Goal: Information Seeking & Learning: Understand process/instructions

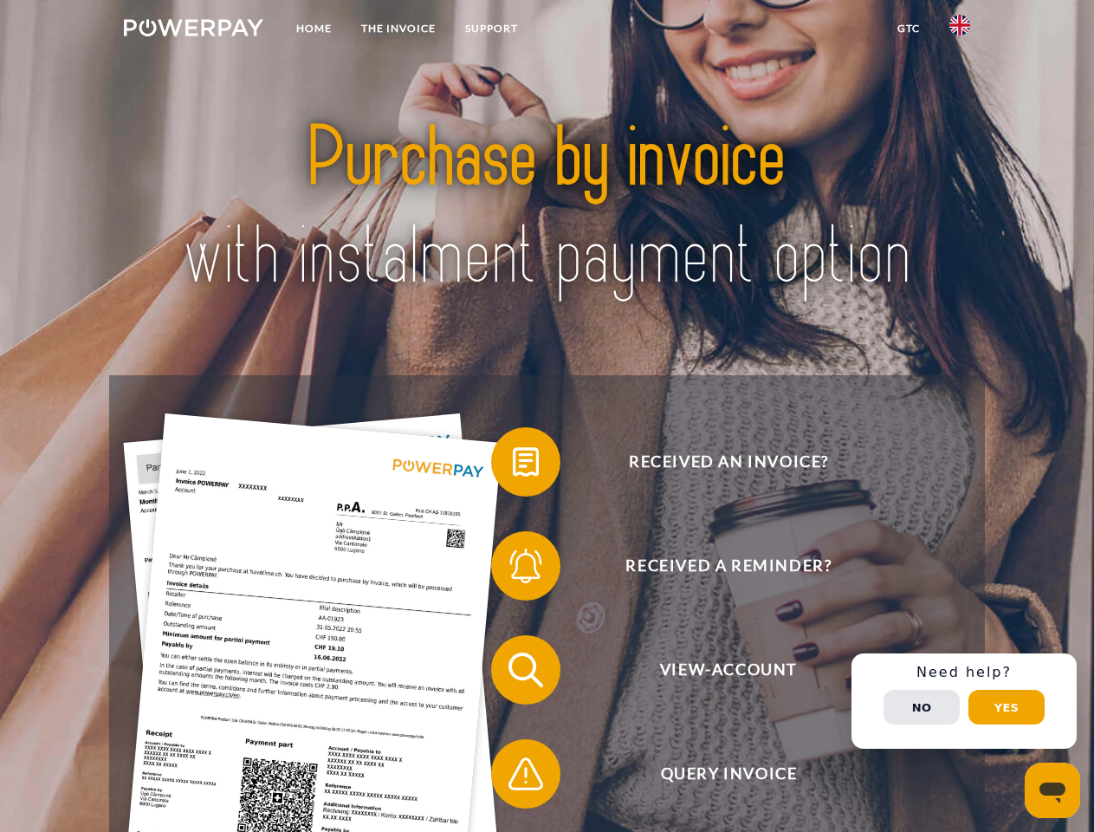
click at [193, 30] on img at bounding box center [194, 27] width 140 height 17
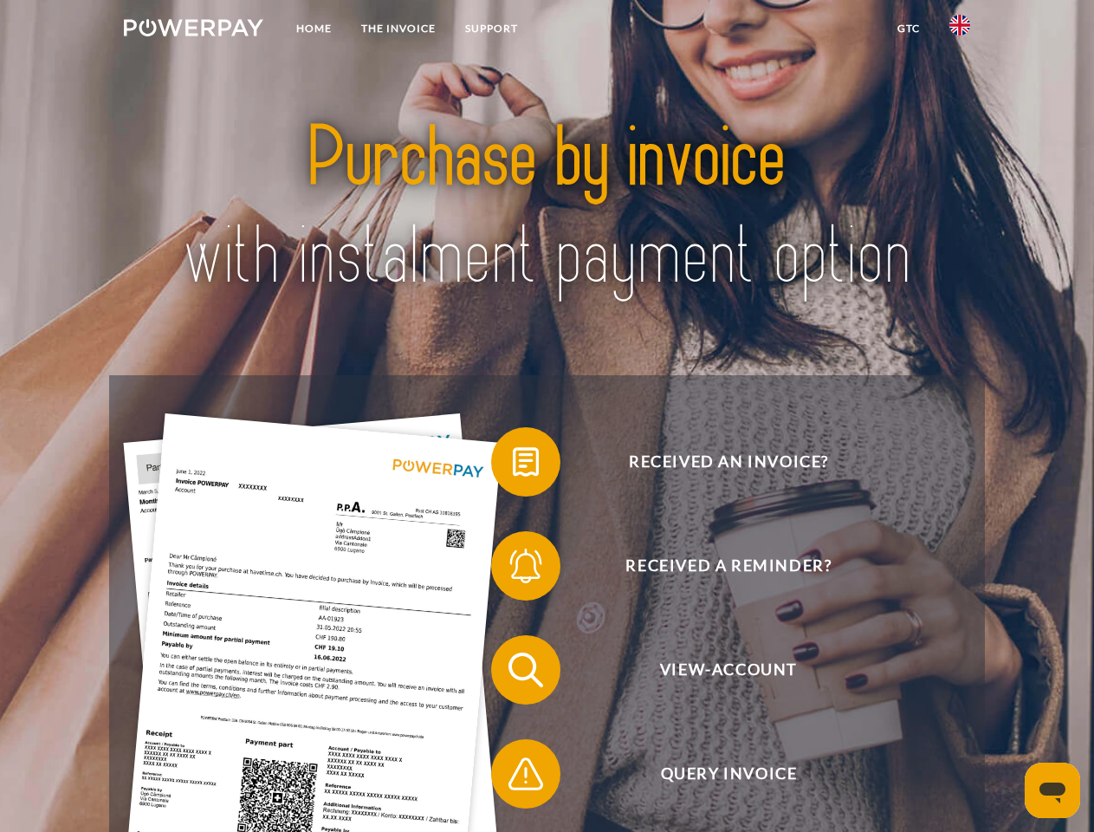
click at [960, 30] on img at bounding box center [960, 25] width 21 height 21
click at [908, 29] on link "GTC" at bounding box center [909, 28] width 52 height 31
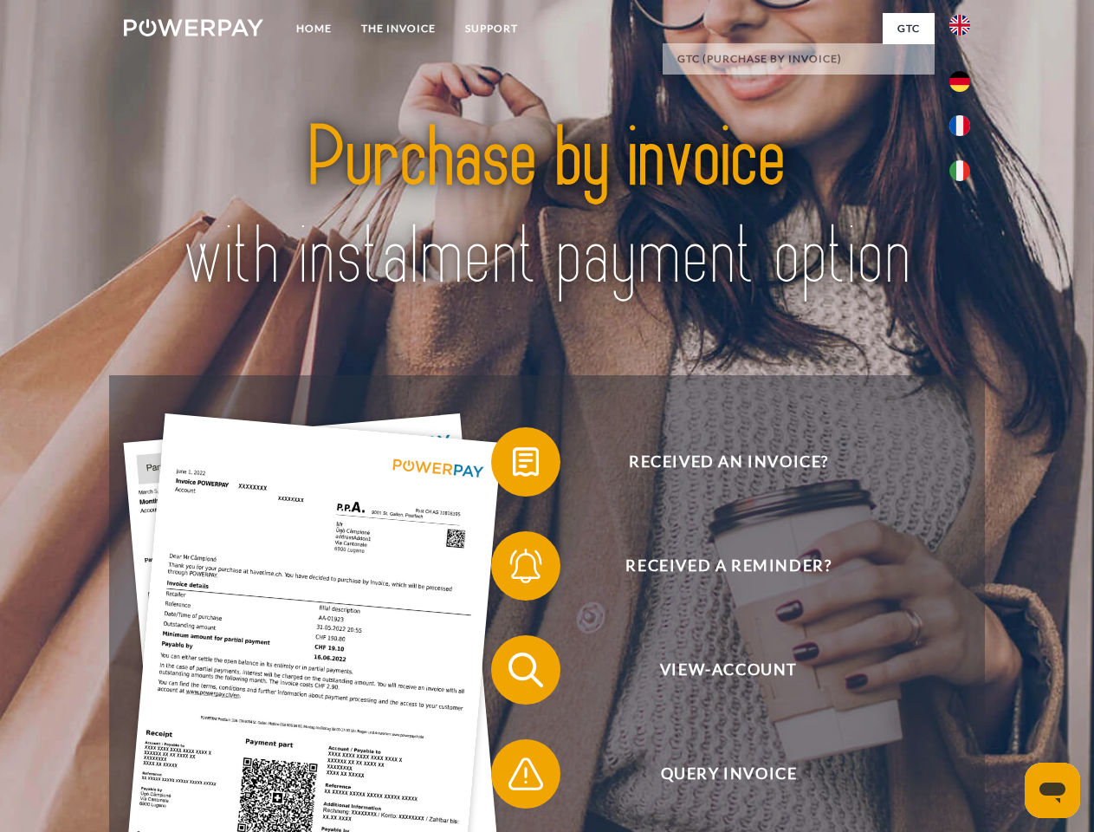
click at [513, 465] on span at bounding box center [500, 462] width 87 height 87
click at [513, 569] on span at bounding box center [500, 566] width 87 height 87
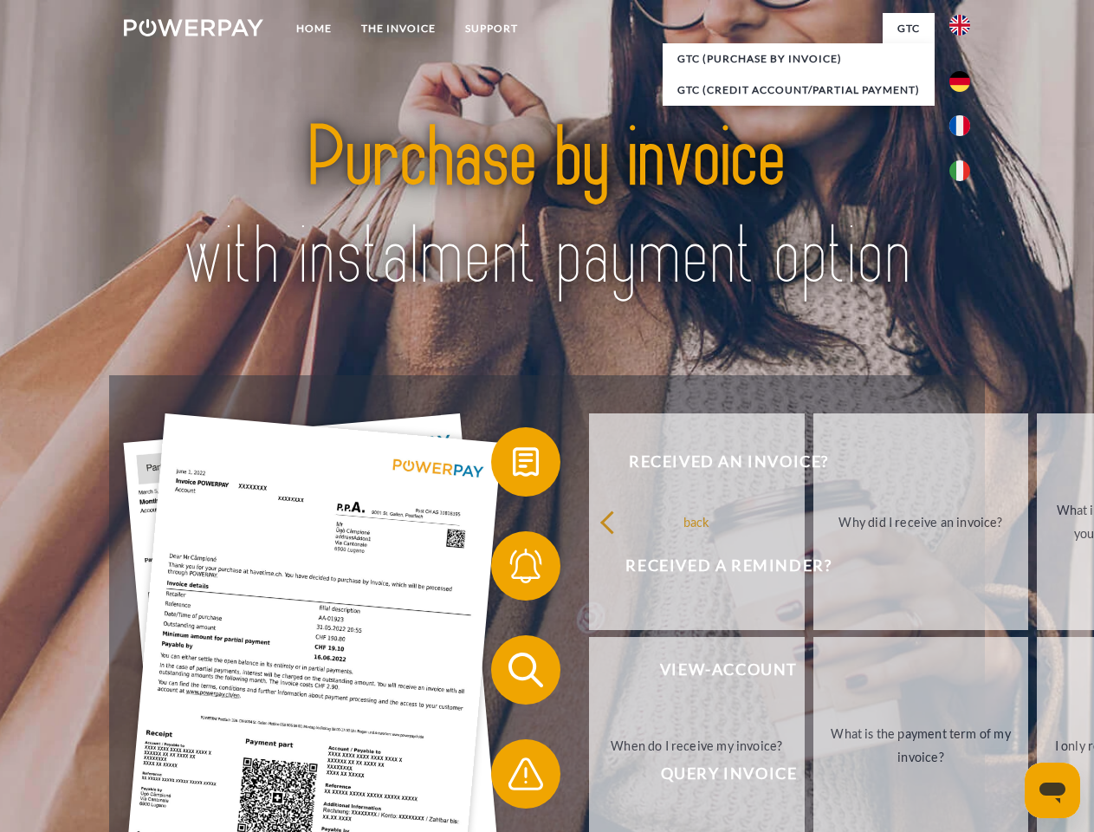
click at [814, 673] on link "What is the payment term of my invoice?" at bounding box center [922, 745] width 216 height 217
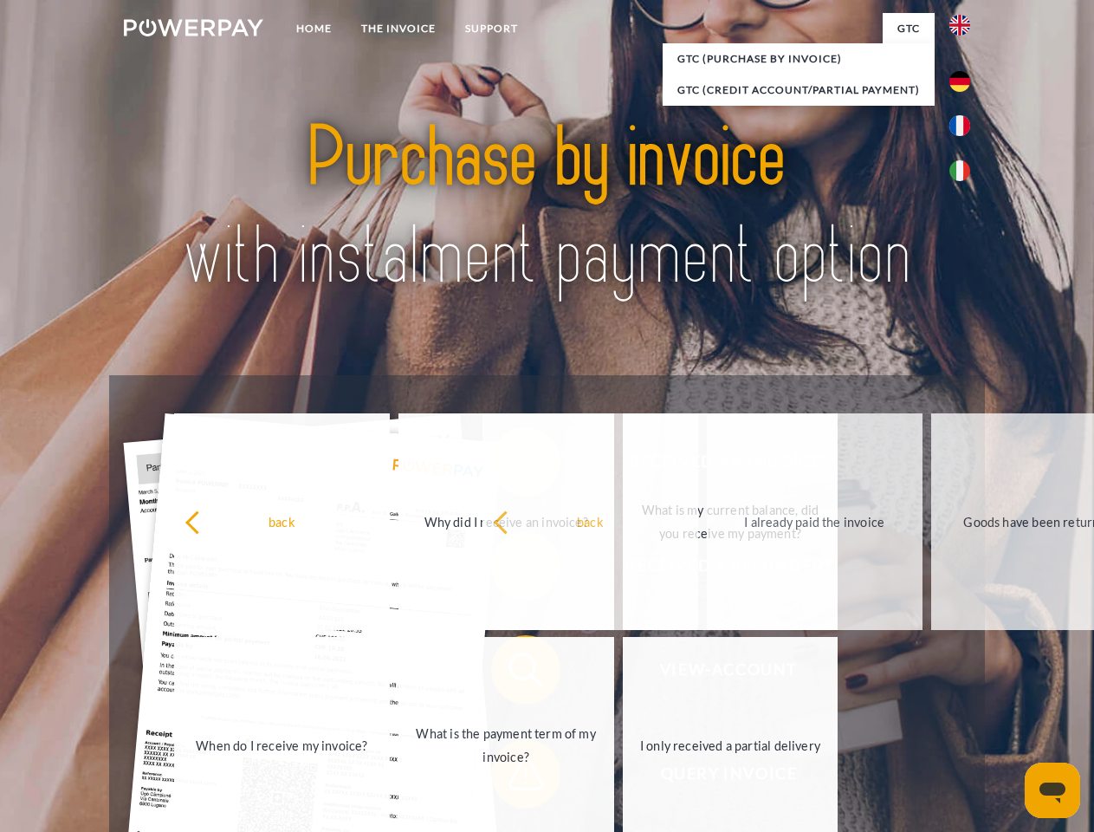
click at [513, 777] on span at bounding box center [500, 773] width 87 height 87
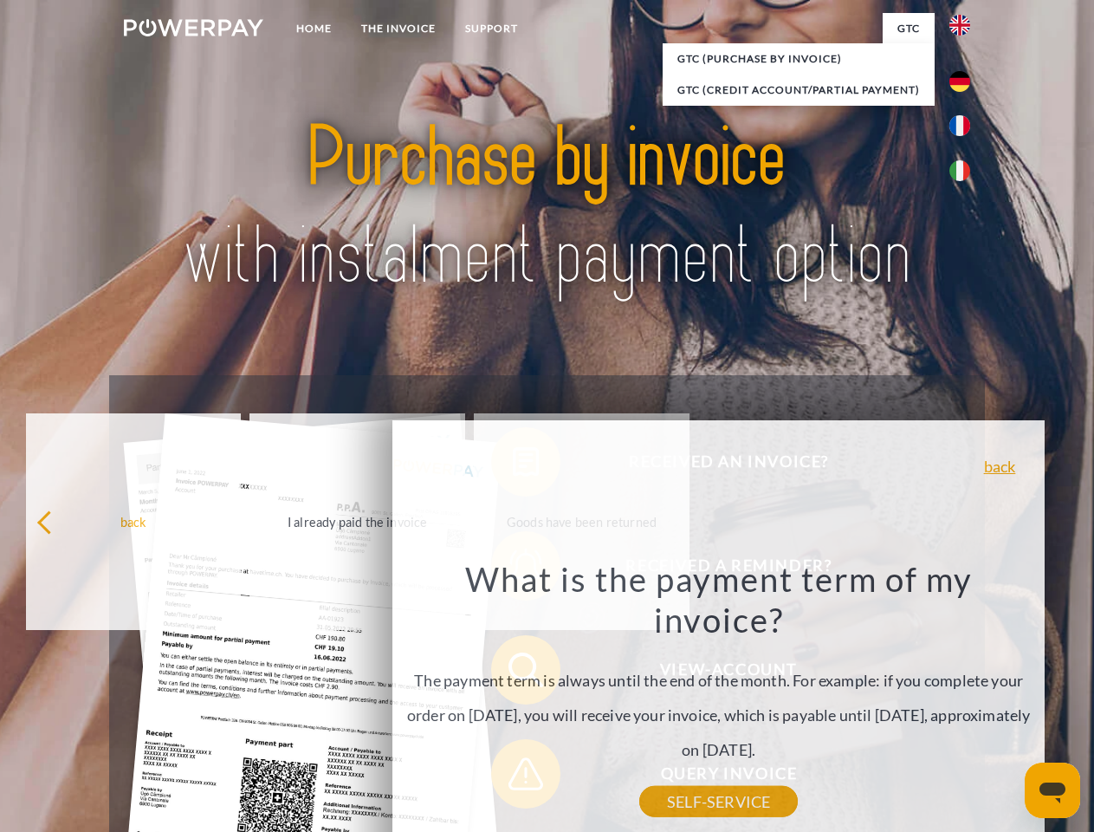
click at [964, 701] on div "Received an invoice? Received a reminder? View-Account Query Invoice" at bounding box center [546, 721] width 875 height 693
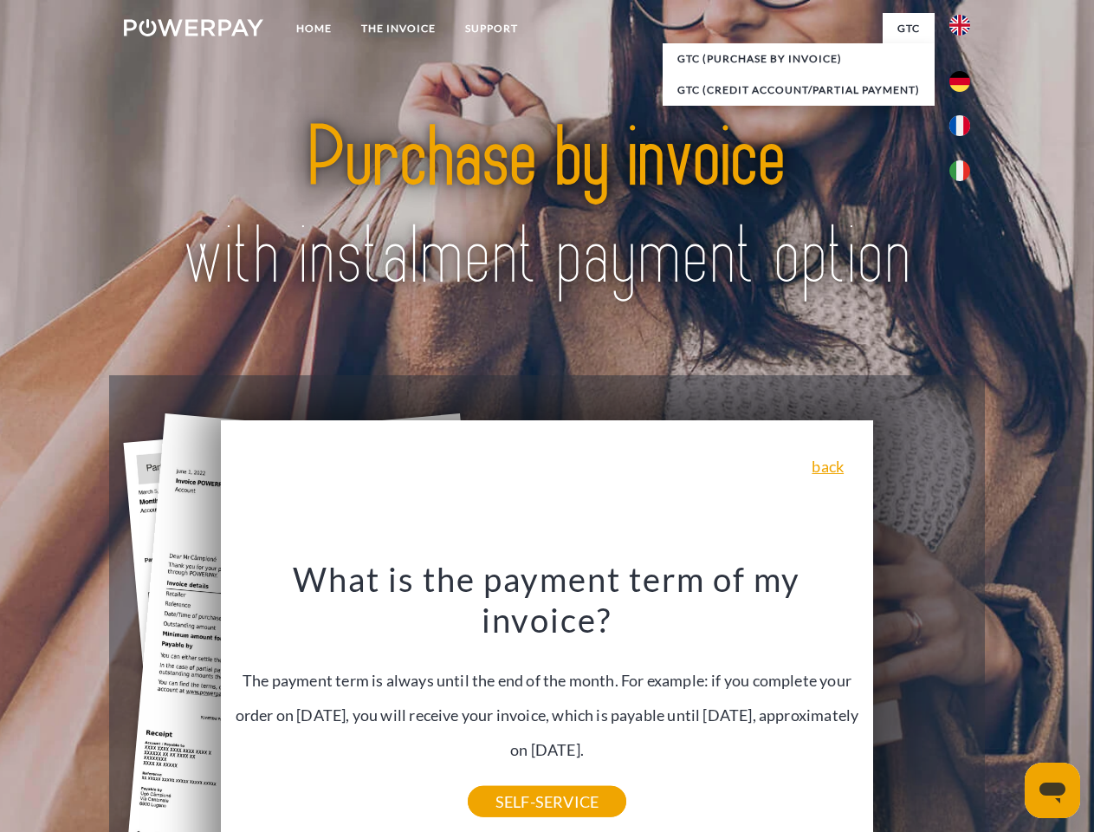
click at [922, 704] on span "View-Account" at bounding box center [728, 669] width 425 height 69
click at [1007, 707] on header "Home THE INVOICE Support" at bounding box center [547, 598] width 1094 height 1197
